Goal: Transaction & Acquisition: Purchase product/service

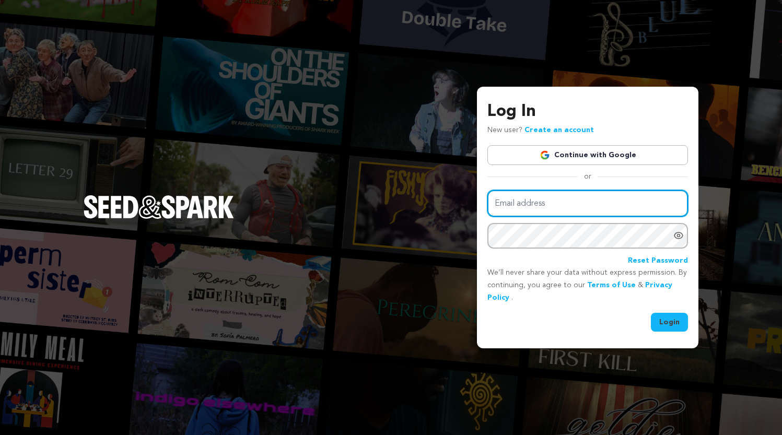
type input "create@heliosfc.com"
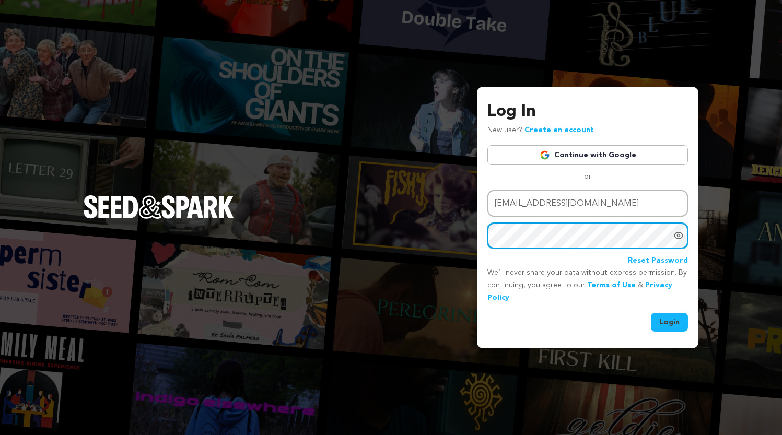
click at [670, 321] on button "Login" at bounding box center [669, 322] width 37 height 19
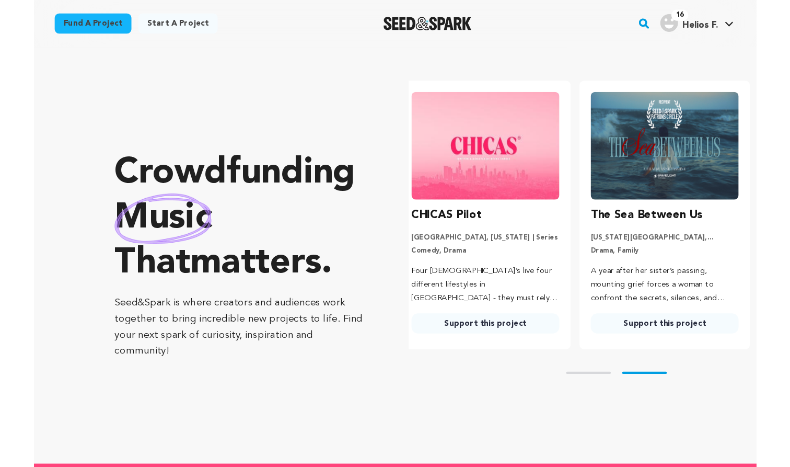
scroll to position [0, 209]
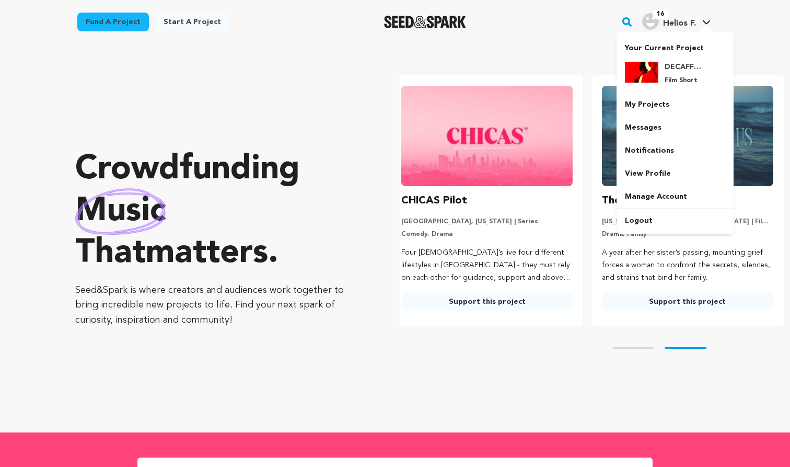
click at [666, 25] on span "Helios F." at bounding box center [679, 23] width 33 height 8
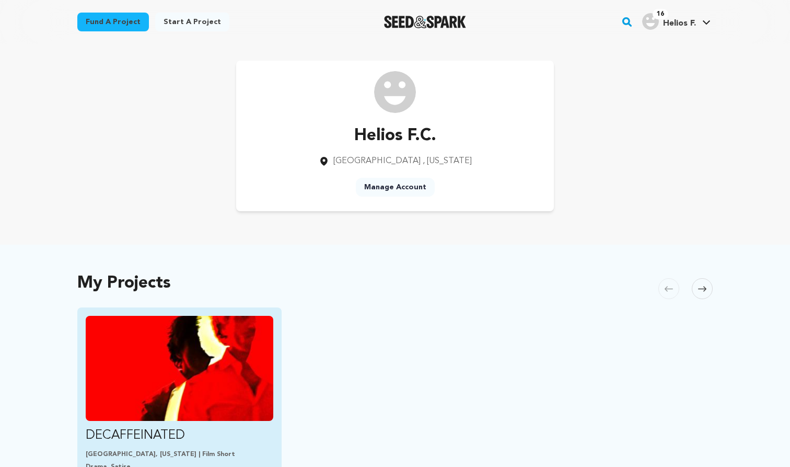
click at [191, 330] on img "Fund DECAFFEINATED" at bounding box center [180, 368] width 188 height 105
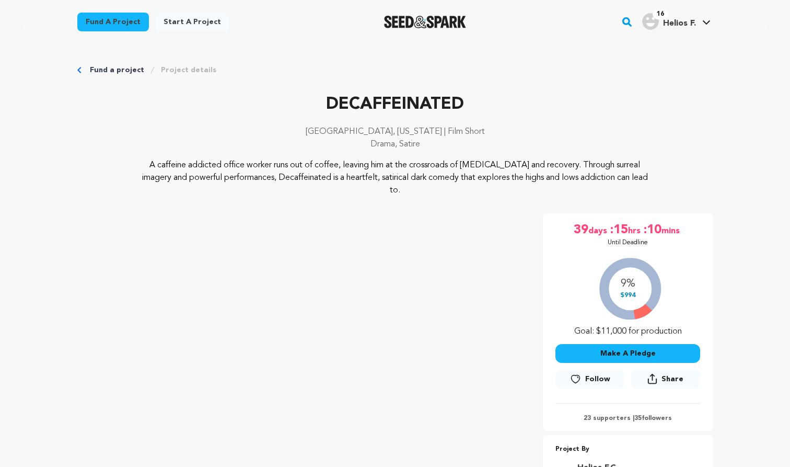
click at [619, 344] on button "Make A Pledge" at bounding box center [627, 353] width 145 height 19
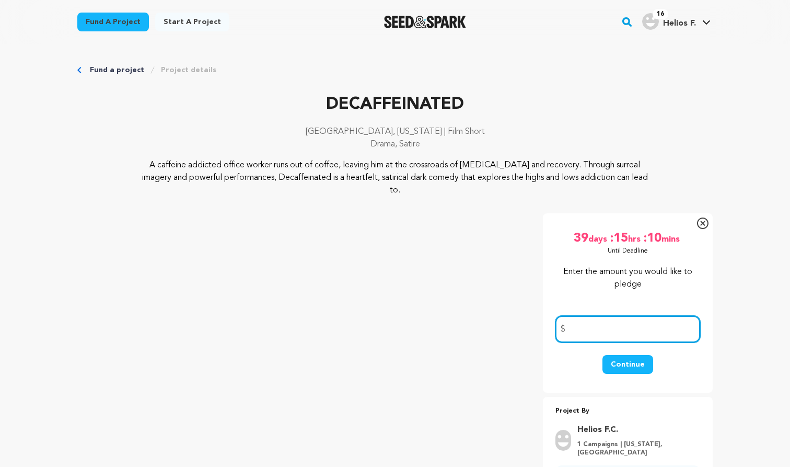
click at [613, 316] on input "number" at bounding box center [627, 329] width 145 height 27
type input "1"
type input "5"
type input "1"
click at [634, 355] on button "Continue" at bounding box center [627, 364] width 51 height 19
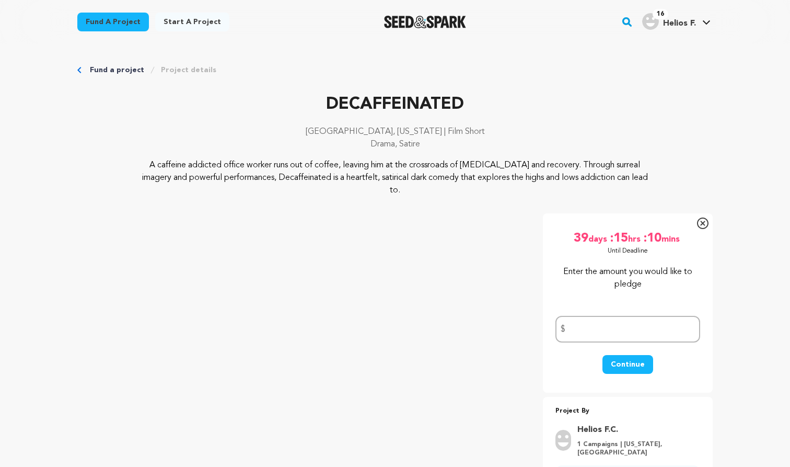
click at [600, 245] on div "39 days :15 hrs :10 mins Until Deadline 9% $994" at bounding box center [627, 241] width 145 height 38
click at [704, 217] on icon at bounding box center [702, 222] width 11 height 11
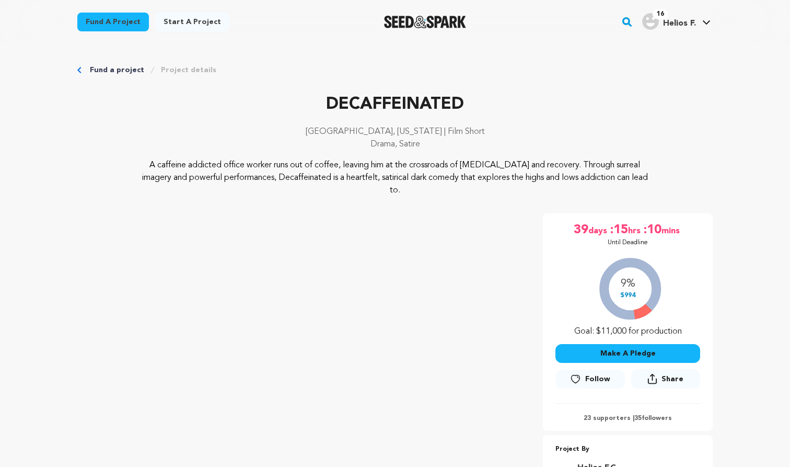
click at [643, 344] on button "Make A Pledge" at bounding box center [627, 353] width 145 height 19
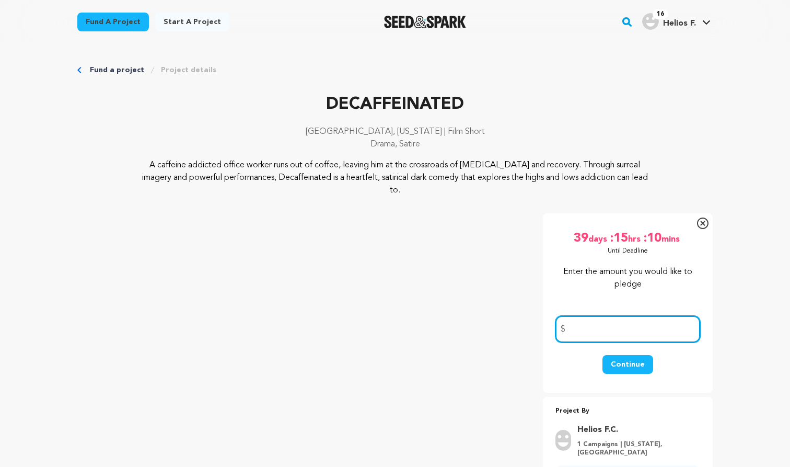
click at [635, 318] on input "number" at bounding box center [627, 329] width 145 height 27
type input "1"
type input "5"
type input "10"
click at [624, 355] on button "Continue" at bounding box center [627, 364] width 51 height 19
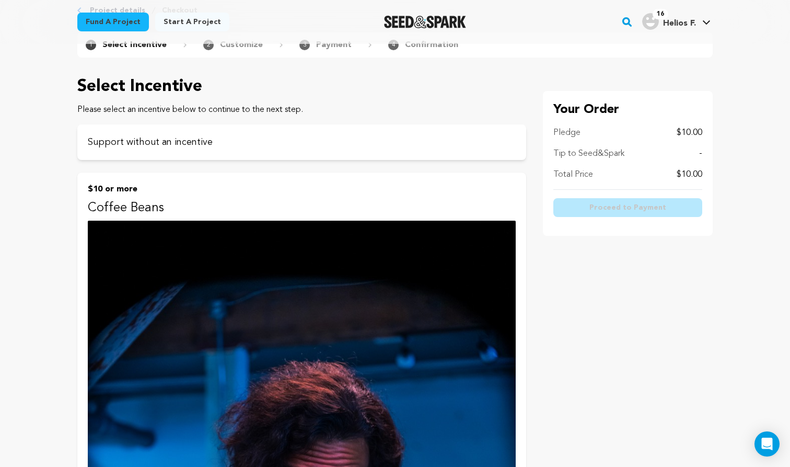
scroll to position [9, 0]
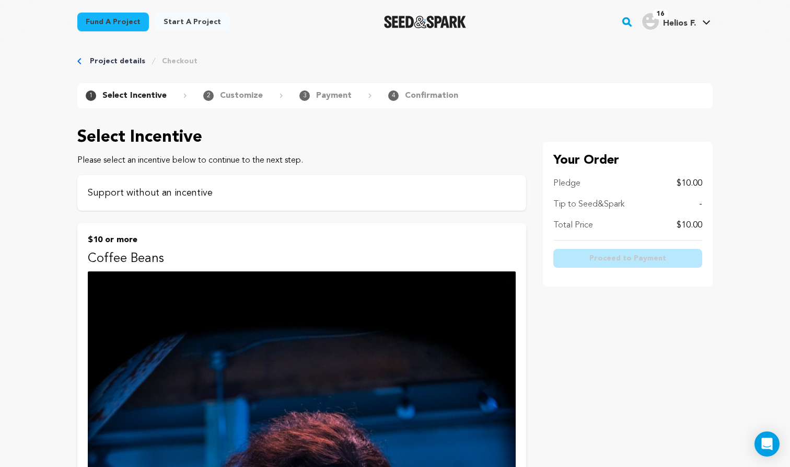
click at [423, 202] on div "Support without an incentive" at bounding box center [301, 193] width 449 height 36
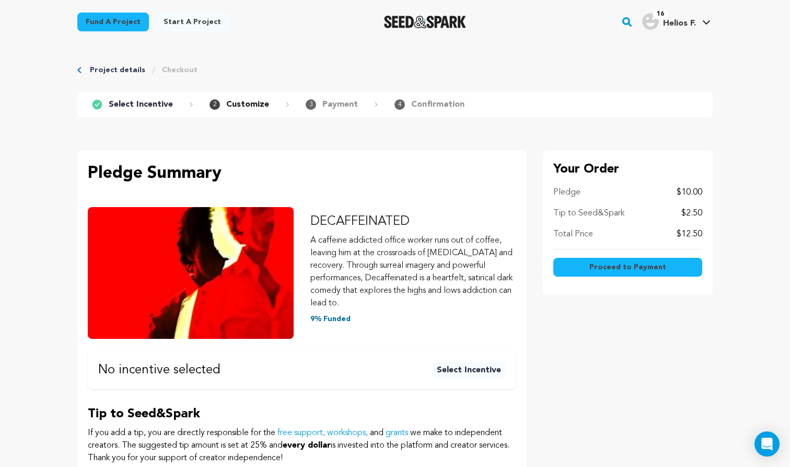
scroll to position [9, 0]
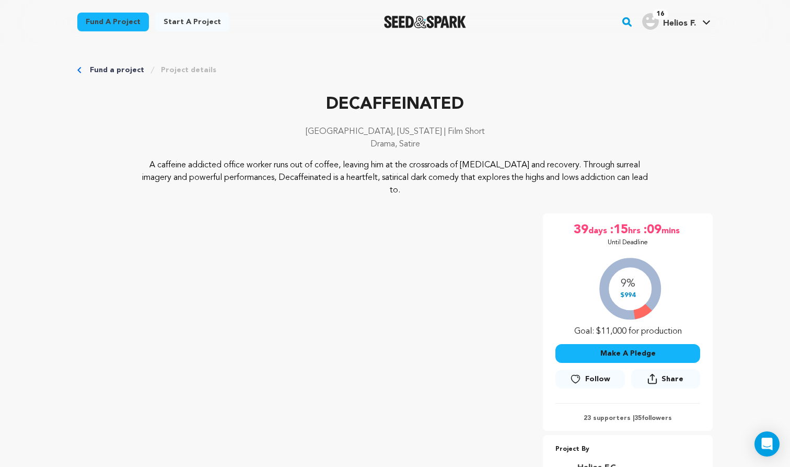
click at [621, 344] on button "Make A Pledge" at bounding box center [627, 353] width 145 height 19
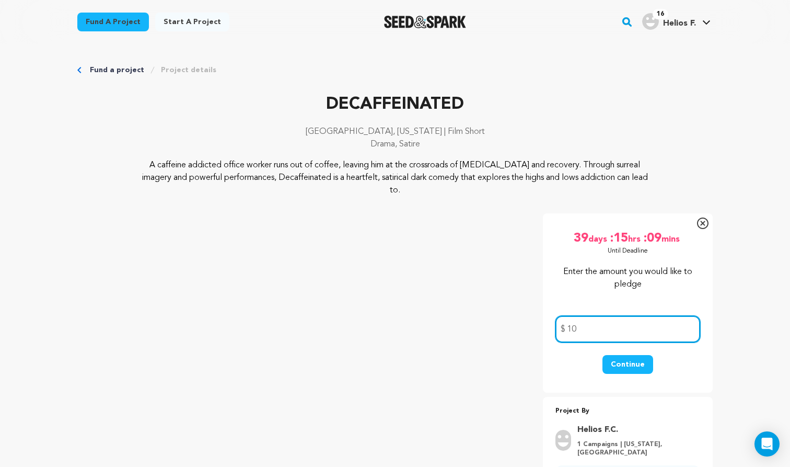
click at [614, 316] on input "10" at bounding box center [627, 329] width 145 height 27
type input "1"
click at [702, 217] on icon at bounding box center [702, 222] width 11 height 11
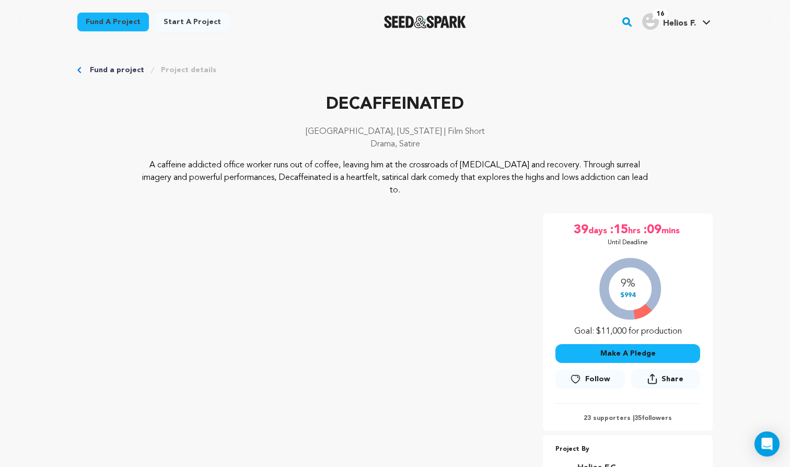
click at [645, 344] on button "Make A Pledge" at bounding box center [627, 353] width 145 height 19
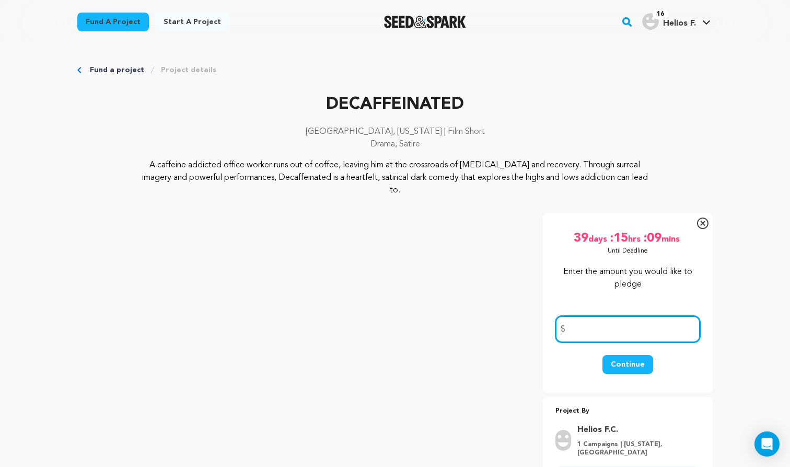
click at [644, 322] on input "number" at bounding box center [627, 329] width 145 height 27
click at [705, 221] on icon at bounding box center [702, 223] width 5 height 5
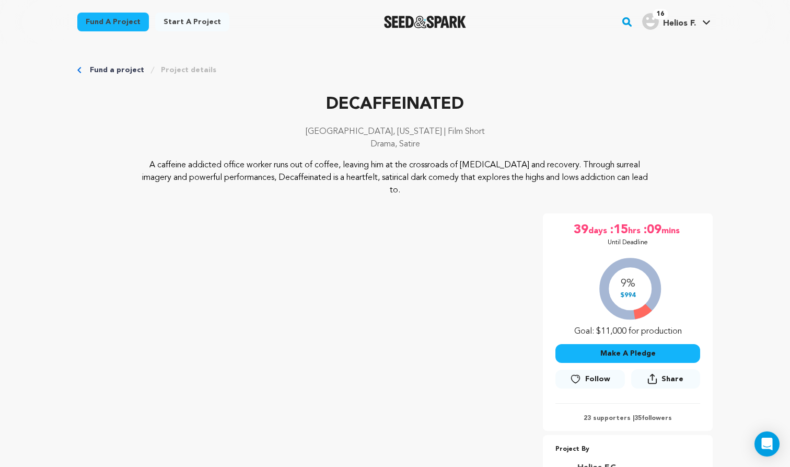
click at [665, 344] on button "Make A Pledge" at bounding box center [627, 353] width 145 height 19
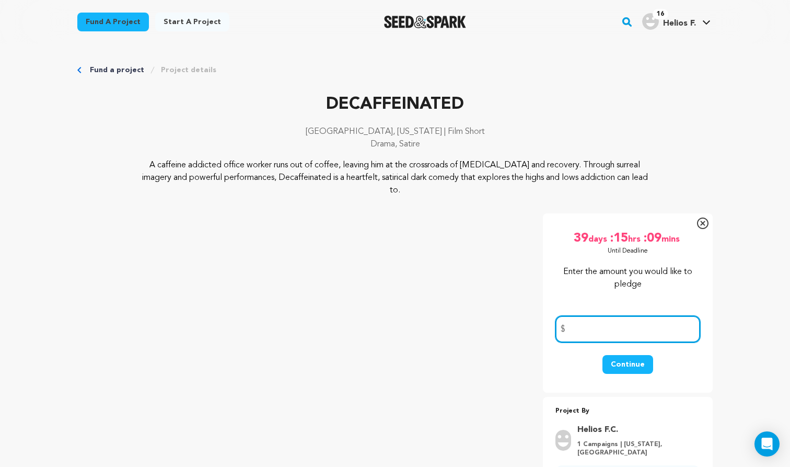
click at [665, 316] on input "number" at bounding box center [627, 329] width 145 height 27
type input "1"
type input "5"
type input "1"
click at [702, 217] on icon at bounding box center [702, 222] width 11 height 11
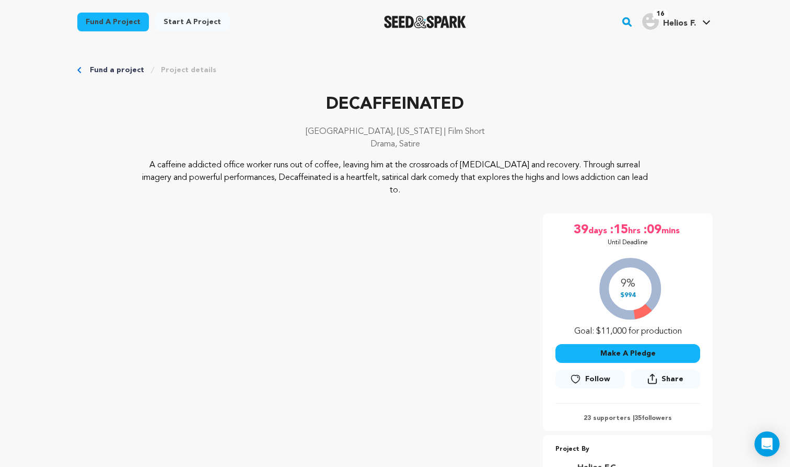
click at [644, 344] on button "Make A Pledge" at bounding box center [627, 353] width 145 height 19
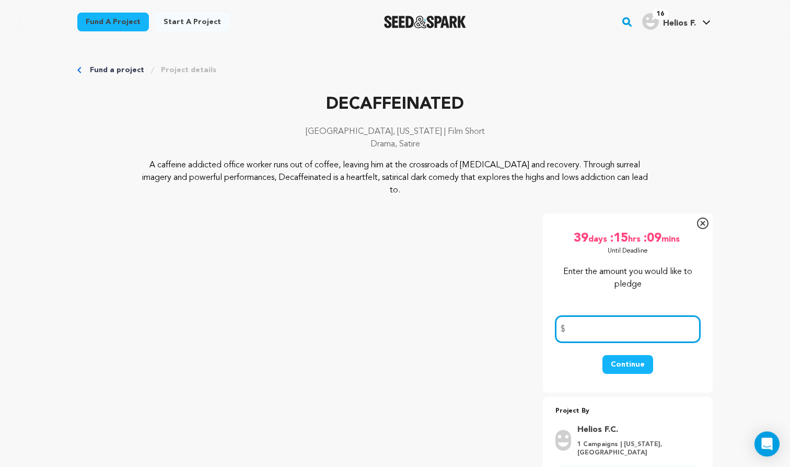
click at [643, 317] on input "number" at bounding box center [627, 329] width 145 height 27
type input "1"
click at [630, 355] on button "Continue" at bounding box center [627, 364] width 51 height 19
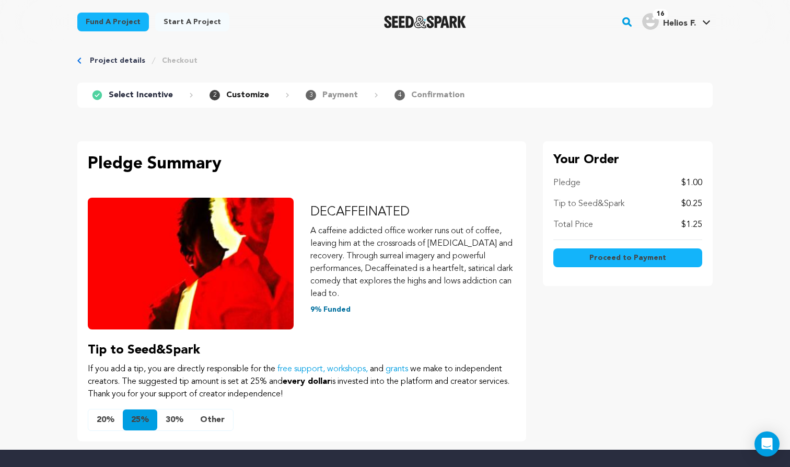
scroll to position [10, 0]
